Goal: Information Seeking & Learning: Learn about a topic

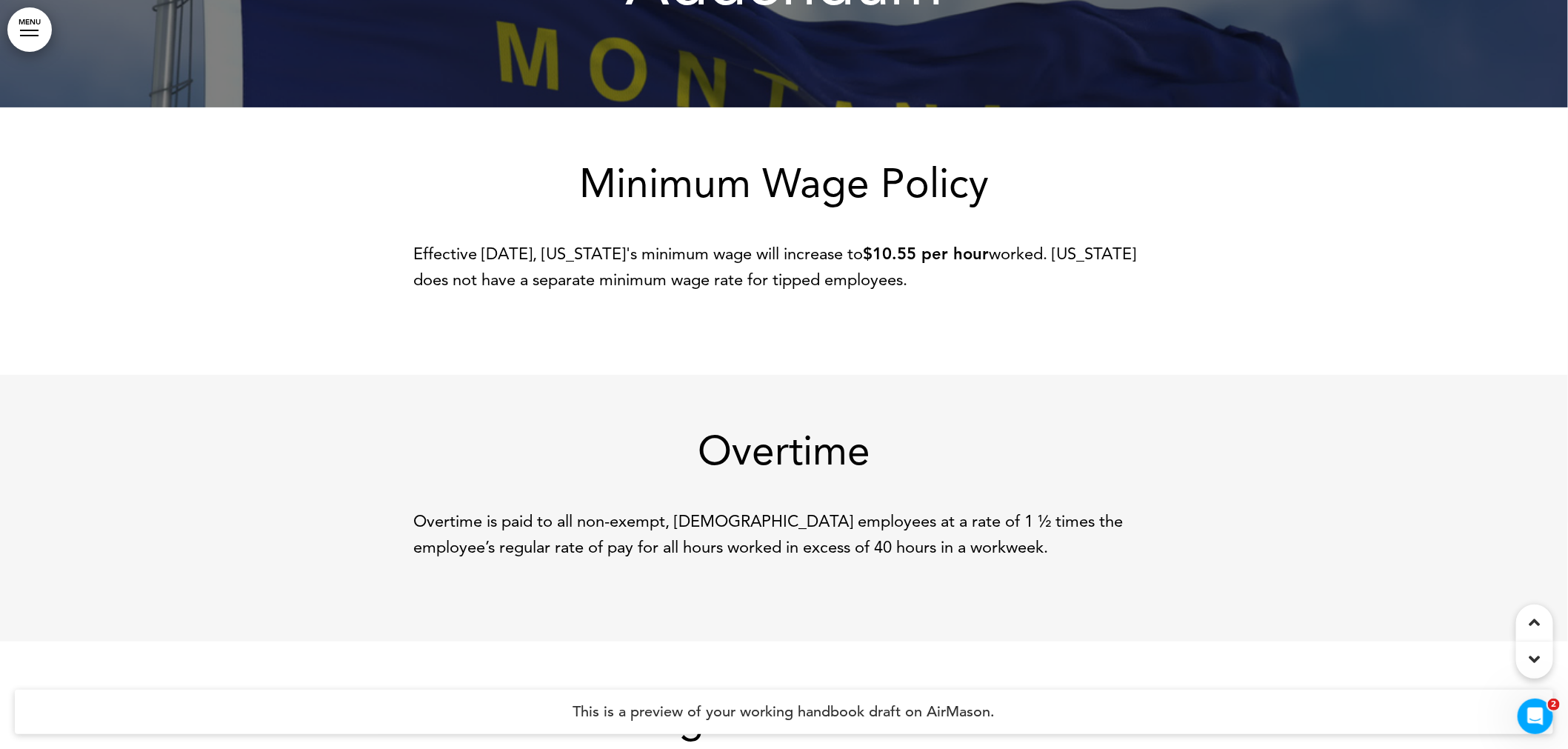
scroll to position [224, 0]
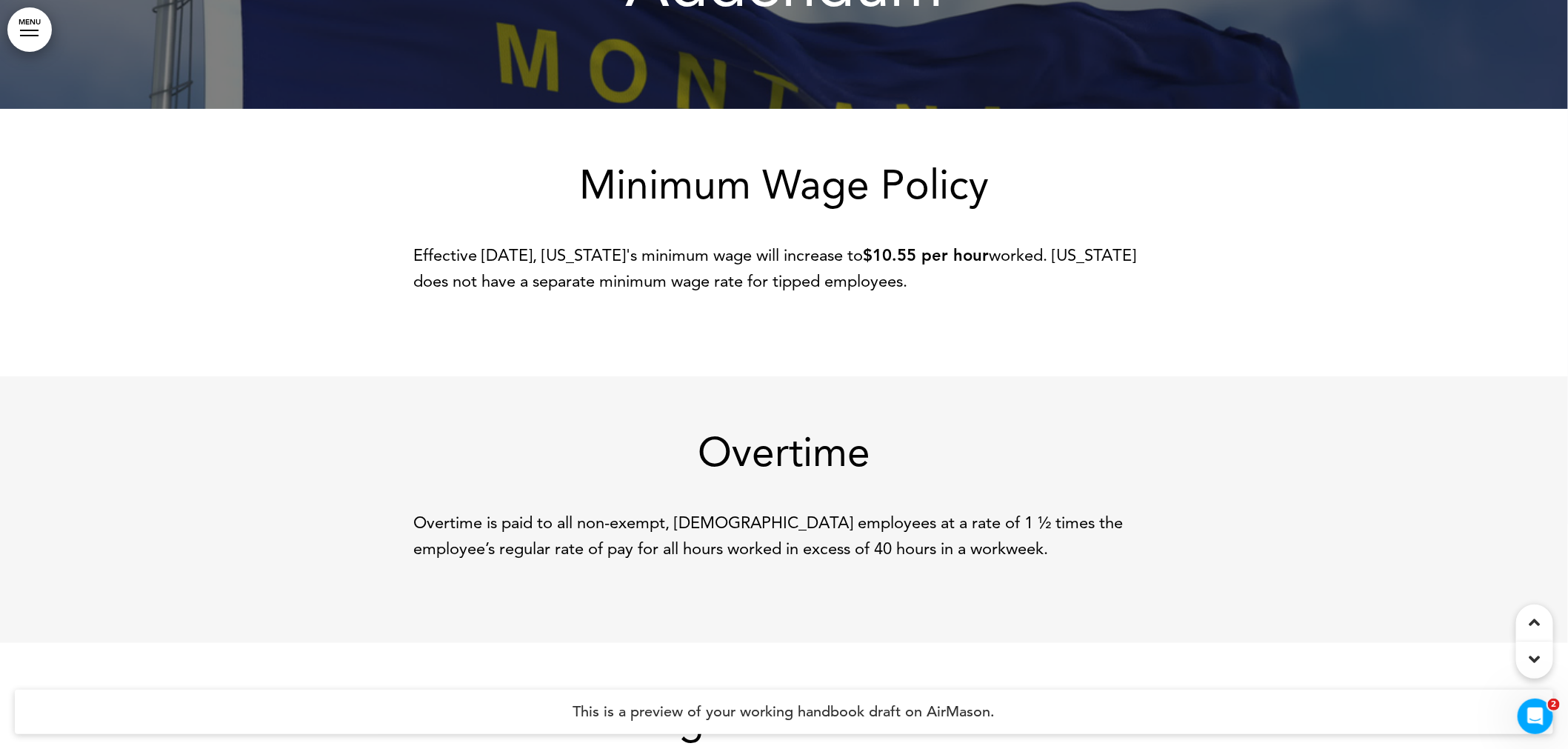
click at [627, 239] on div "Minimum Wage Policy Effective January 1, 2025, Montana's minimum wage will incr…" at bounding box center [784, 229] width 741 height 130
click at [637, 183] on h1 "Minimum Wage Policy" at bounding box center [784, 184] width 741 height 40
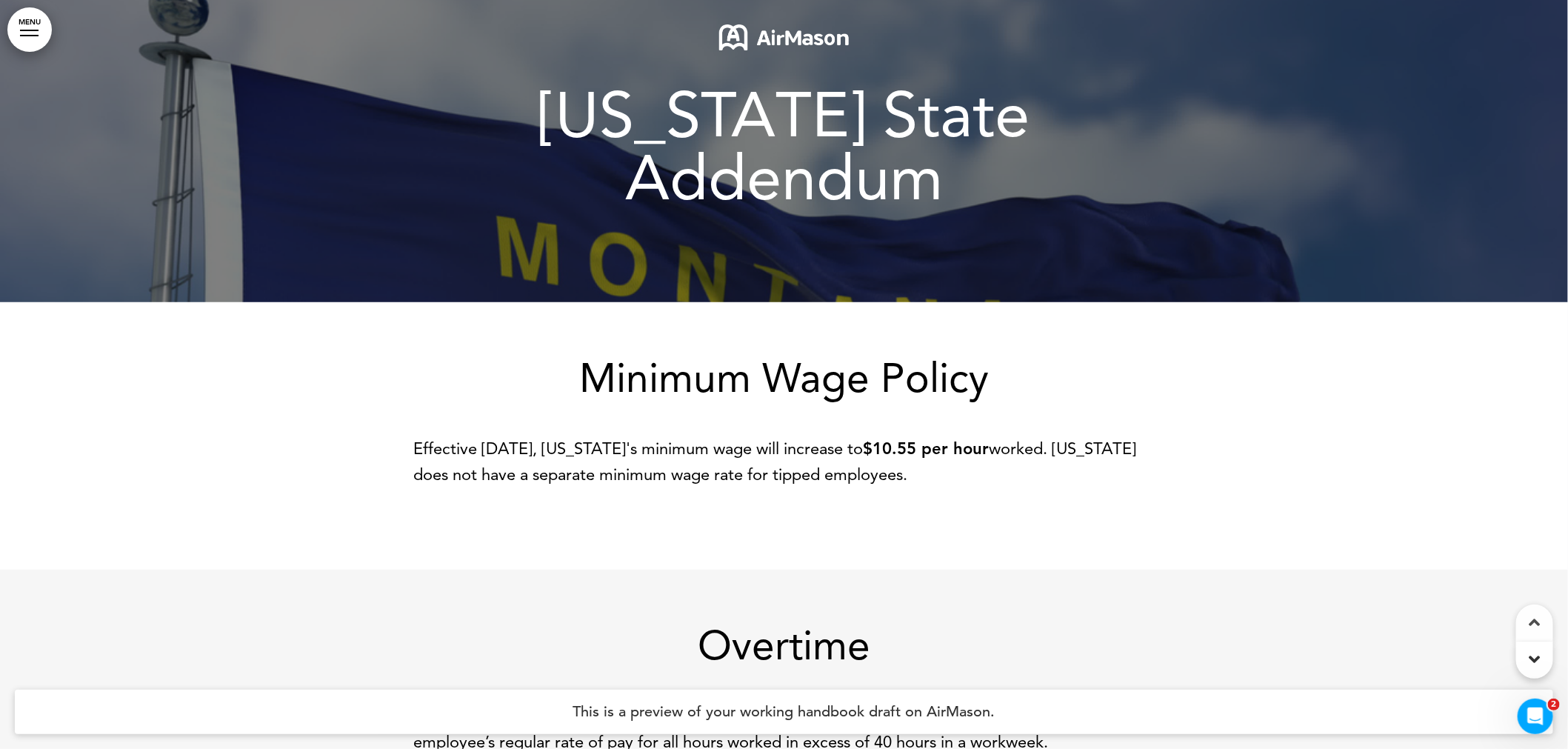
scroll to position [0, 0]
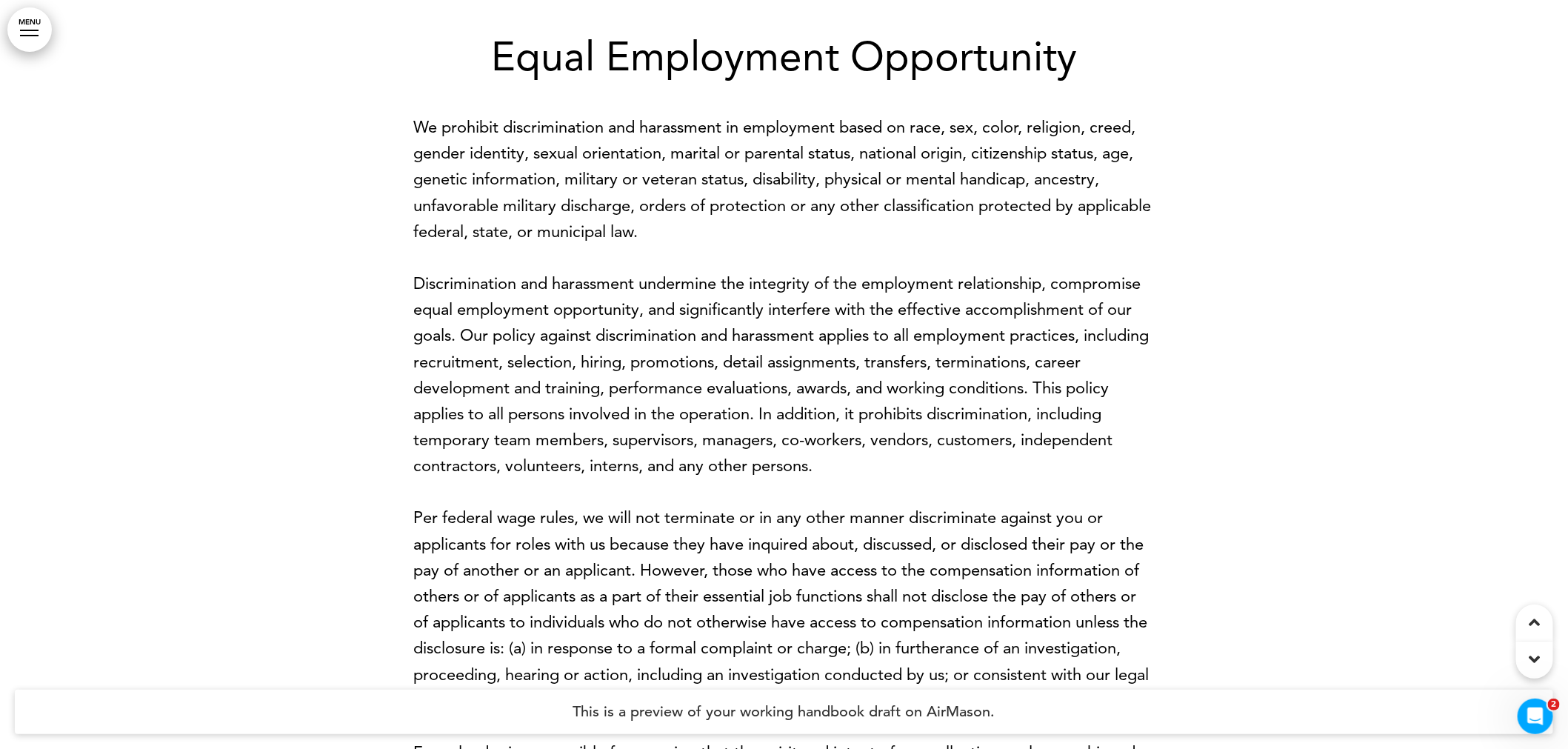
scroll to position [765, 0]
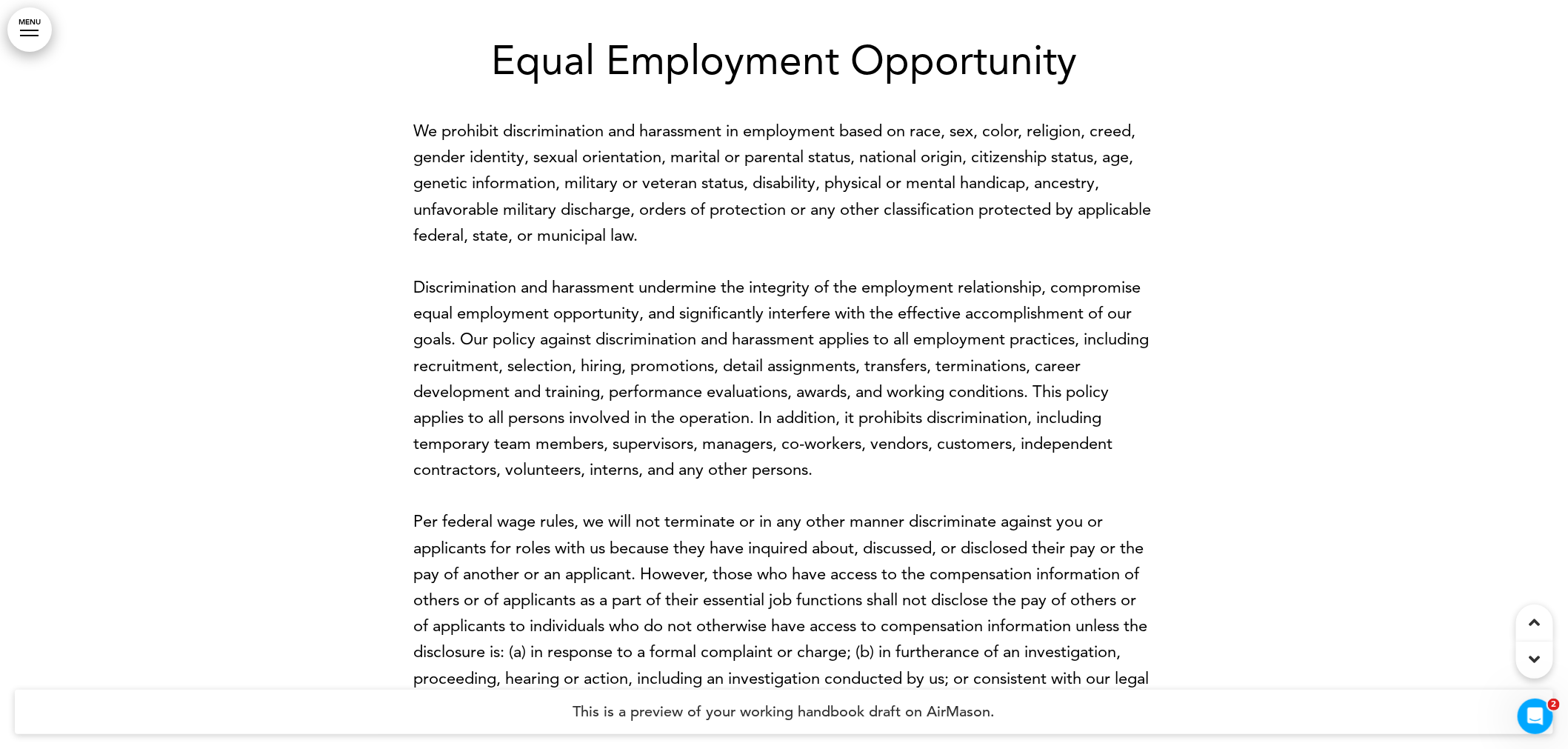
click at [872, 182] on p "We prohibit discrimination and harassment in employment based on race, sex, col…" at bounding box center [784, 183] width 741 height 131
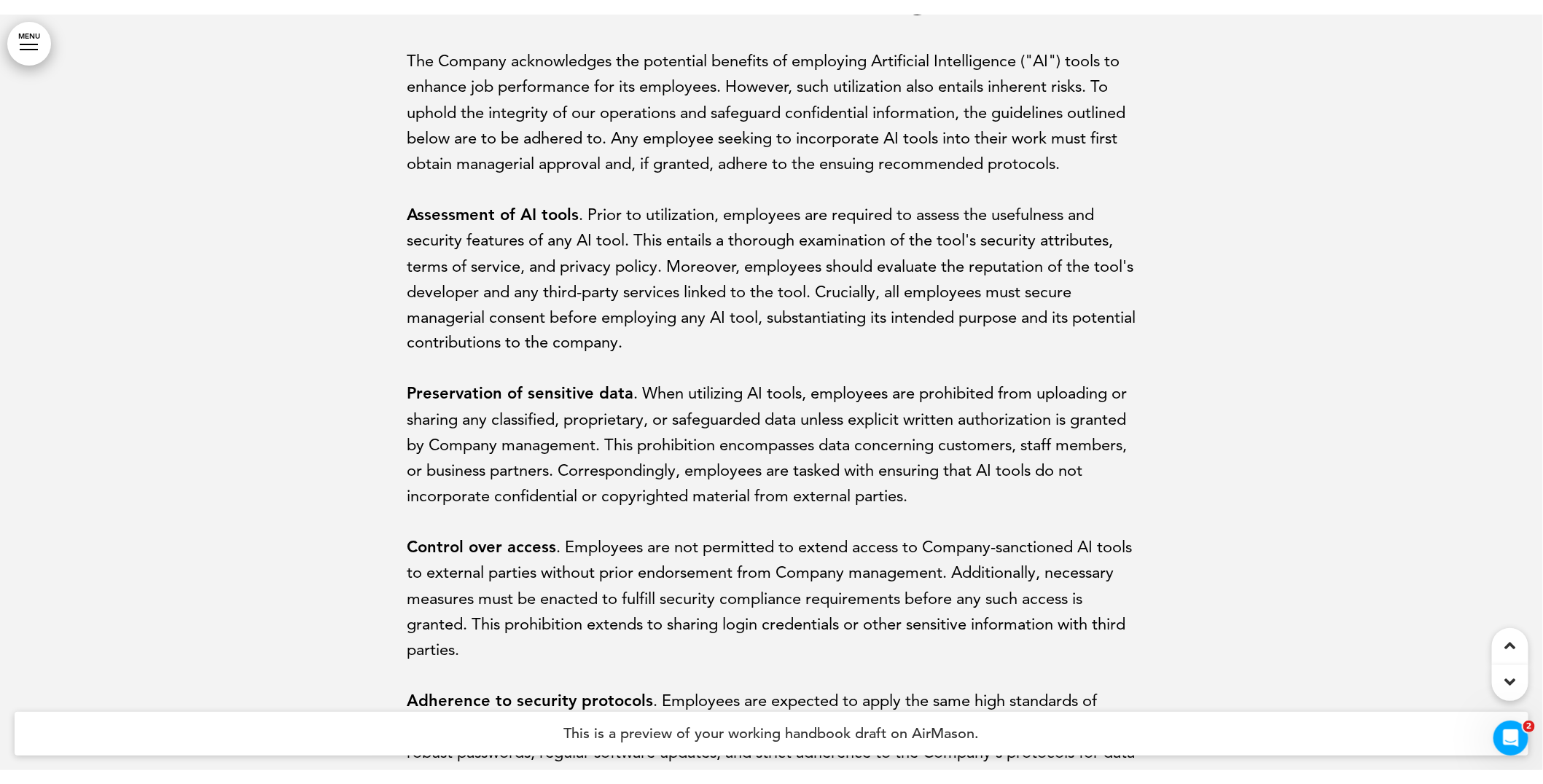
scroll to position [16694, 0]
